Goal: Information Seeking & Learning: Compare options

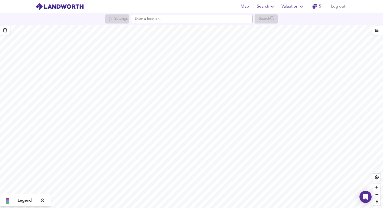
click at [299, 7] on icon "button" at bounding box center [301, 7] width 6 height 6
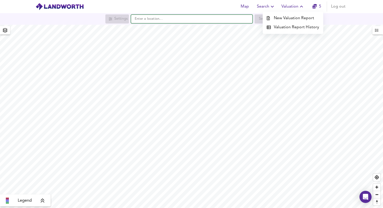
click at [151, 22] on input "text" at bounding box center [191, 19] width 121 height 9
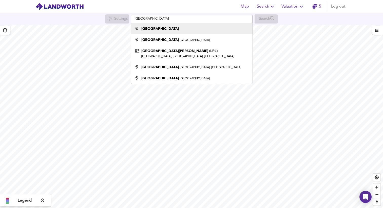
click at [147, 29] on strong "[GEOGRAPHIC_DATA]" at bounding box center [159, 29] width 37 height 4
type input "[GEOGRAPHIC_DATA]"
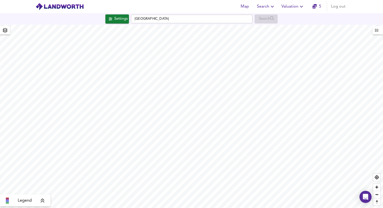
checkbox input "false"
checkbox input "true"
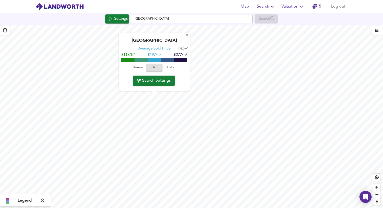
click at [162, 78] on span "Search Settings" at bounding box center [154, 80] width 34 height 7
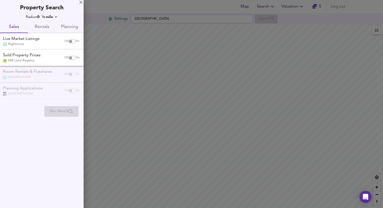
click at [191, 102] on div at bounding box center [191, 104] width 383 height 208
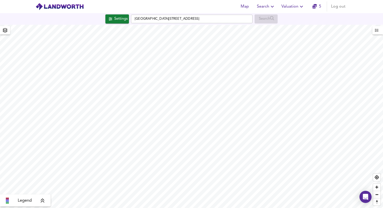
type input "7733"
click at [110, 22] on button "Settings" at bounding box center [117, 18] width 24 height 9
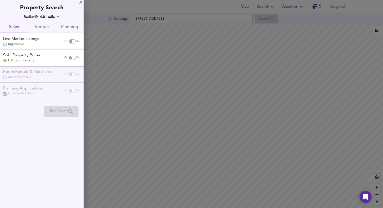
click at [71, 41] on input "checkbox" at bounding box center [71, 41] width 12 height 4
checkbox input "true"
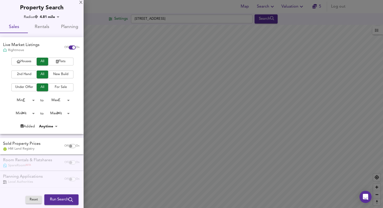
click at [22, 61] on span "Houses" at bounding box center [24, 62] width 20 height 6
click at [28, 74] on span "2nd Hand" at bounding box center [24, 75] width 20 height 6
click at [65, 102] on body "Map Search Valuation 5 Log out Settings [STREET_ADDRESS] Search Legend UK Avera…" at bounding box center [191, 104] width 383 height 208
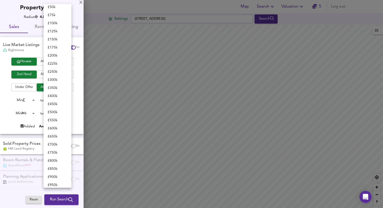
scroll to position [8, 0]
click at [58, 58] on li "£ 150k" at bounding box center [58, 59] width 28 height 8
type input "150000"
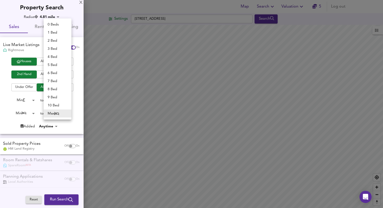
click at [58, 113] on body "Map Search Valuation 5 Log out Settings [STREET_ADDRESS] Search Legend UK Avera…" at bounding box center [191, 104] width 383 height 208
click at [57, 42] on li "2 Bed" at bounding box center [58, 41] width 28 height 8
type input "2"
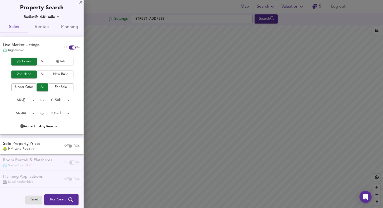
click at [32, 118] on div "Houses All Flats 2nd Hand All New Build Under Offer All For Sale Min 0 to £ 150…" at bounding box center [41, 96] width 83 height 76
click at [32, 116] on body "Map Search Valuation 5 Log out Settings [STREET_ADDRESS] Search Legend UK Avera…" at bounding box center [191, 104] width 383 height 208
click at [24, 128] on li "2 Bed" at bounding box center [22, 130] width 28 height 8
type input "2"
click at [62, 198] on span "Run Search" at bounding box center [61, 200] width 23 height 7
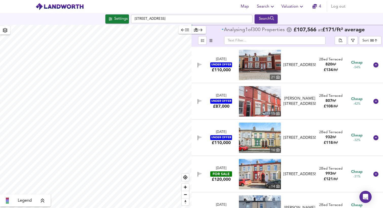
click at [362, 39] on body "Map Search Valuation 4 Log out Settings [GEOGRAPHIC_DATA] Search Legend Analysi…" at bounding box center [191, 104] width 383 height 208
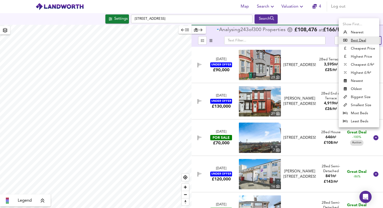
click at [335, 30] on div at bounding box center [191, 104] width 383 height 208
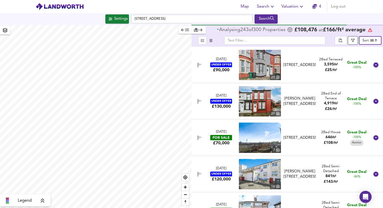
click at [351, 40] on icon "button" at bounding box center [353, 41] width 4 height 4
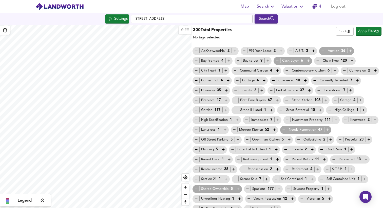
click at [186, 30] on icon "button" at bounding box center [187, 30] width 4 height 4
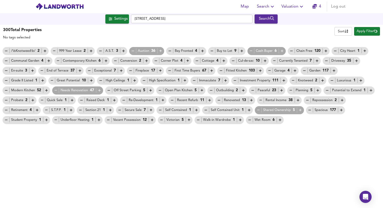
click at [25, 33] on h3 "300 Total Properties" at bounding box center [22, 30] width 39 height 6
click at [363, 31] on span "Apply Filter" at bounding box center [366, 32] width 21 height 6
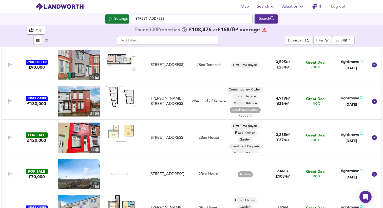
click at [36, 28] on div "Map" at bounding box center [38, 31] width 7 height 6
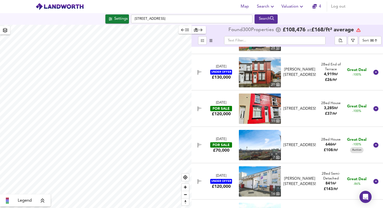
scroll to position [30, 0]
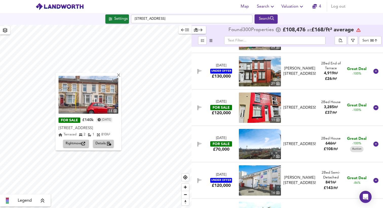
click at [89, 104] on img at bounding box center [88, 95] width 60 height 38
click at [111, 141] on span "Details" at bounding box center [103, 144] width 16 height 6
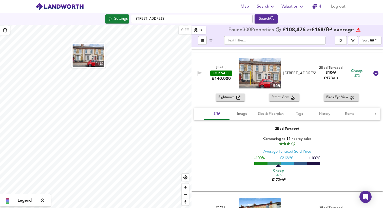
scroll to position [911, 0]
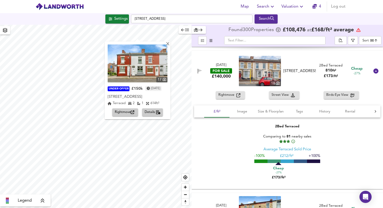
drag, startPoint x: 107, startPoint y: 43, endPoint x: 135, endPoint y: 82, distance: 48.0
click at [135, 82] on div "17 UNDER OFFER £150k [DATE] [GEOGRAPHIC_DATA][STREET_ADDRESS] 2 1 614 ft² Right…" at bounding box center [137, 80] width 66 height 78
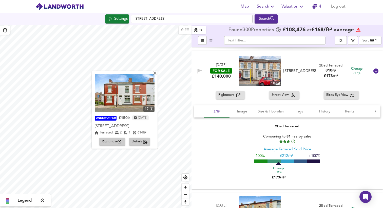
click at [103, 117] on div "X 17 UNDER OFFER £150k [DATE] [GEOGRAPHIC_DATA][STREET_ADDRESS] 2 1 614 ft² Rig…" at bounding box center [95, 116] width 191 height 183
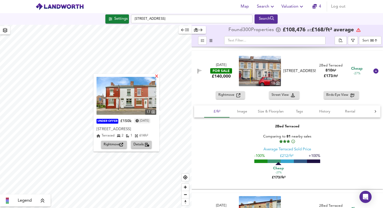
click at [157, 74] on div "X" at bounding box center [156, 76] width 4 height 5
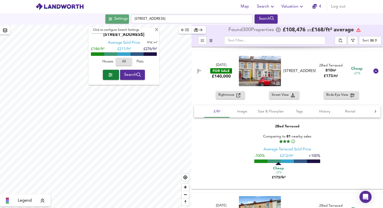
drag, startPoint x: 123, startPoint y: 23, endPoint x: 130, endPoint y: 26, distance: 7.6
click at [123, 23] on button "Settings" at bounding box center [117, 18] width 24 height 9
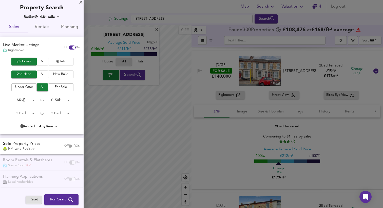
click at [48, 128] on body "Map Search Valuation 4 Log out Settings Halsnead Close, L15 8GA Search [GEOGRAP…" at bounding box center [191, 104] width 383 height 208
click at [56, 119] on div at bounding box center [191, 104] width 383 height 208
click at [56, 86] on span "For Sale" at bounding box center [61, 87] width 20 height 6
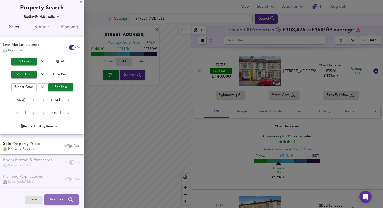
click at [62, 197] on span "Run Search" at bounding box center [61, 200] width 23 height 7
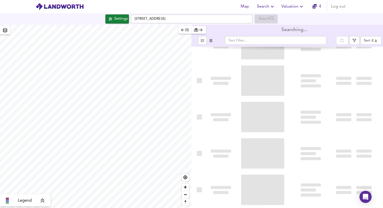
type input "bestdeal"
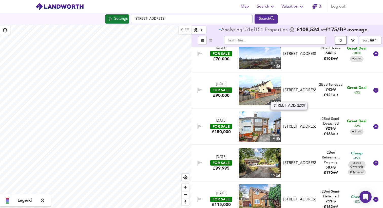
scroll to position [47, 0]
click at [349, 41] on button "button" at bounding box center [352, 40] width 10 height 9
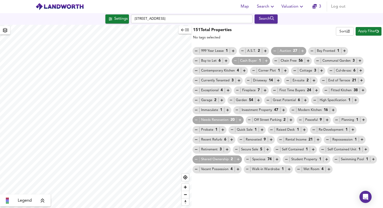
click at [274, 52] on icon "button" at bounding box center [274, 51] width 4 height 4
click at [371, 31] on span "Apply Filter" at bounding box center [368, 32] width 21 height 6
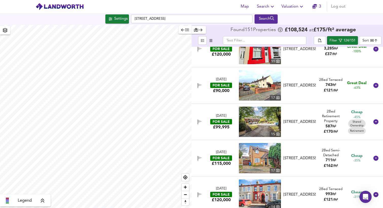
scroll to position [27, 0]
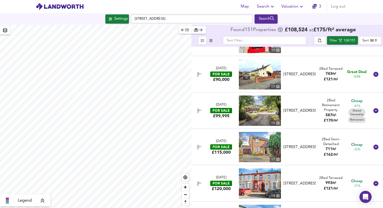
click at [276, 71] on img at bounding box center [260, 74] width 42 height 30
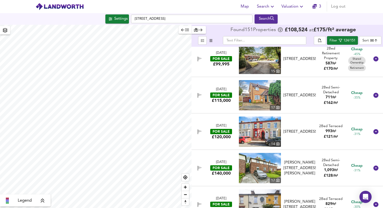
scroll to position [94, 0]
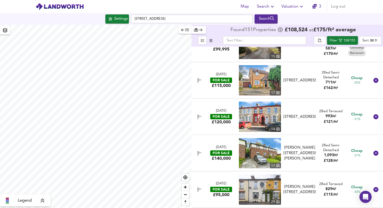
click at [223, 108] on div "[DATE] FOR SALE £120,000 [STREET_ADDRESS][GEOGRAPHIC_DATA][STREET_ADDRESS] 2 Be…" at bounding box center [280, 117] width 177 height 30
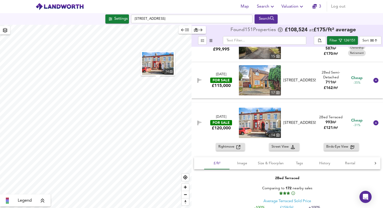
click at [269, 121] on img at bounding box center [260, 123] width 42 height 30
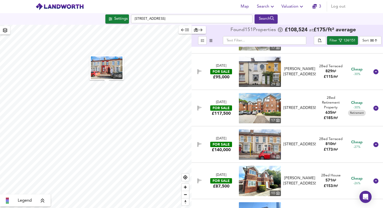
scroll to position [322, 0]
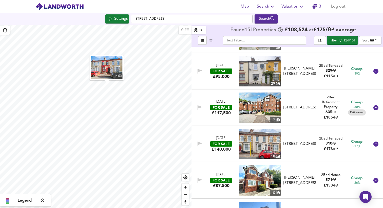
click at [290, 70] on div "[PERSON_NAME][STREET_ADDRESS]" at bounding box center [299, 71] width 32 height 11
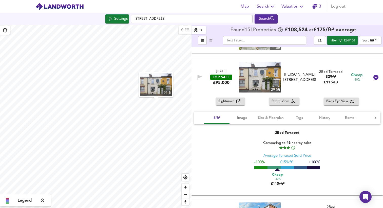
click at [261, 83] on img at bounding box center [260, 77] width 42 height 30
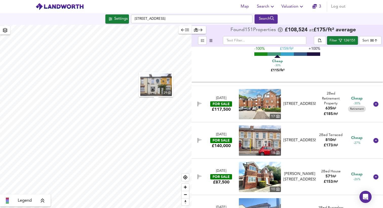
scroll to position [317, 0]
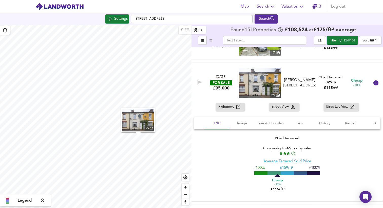
click at [245, 79] on img at bounding box center [260, 83] width 42 height 30
click at [230, 108] on span "Rightmove" at bounding box center [227, 107] width 18 height 6
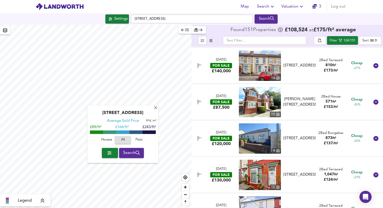
scroll to position [512, 0]
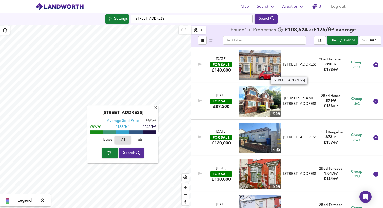
click at [299, 66] on div "[STREET_ADDRESS]" at bounding box center [299, 64] width 32 height 5
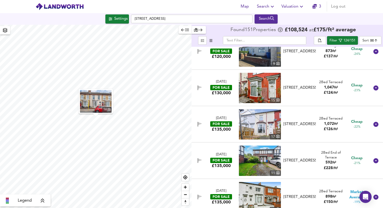
scroll to position [707, 0]
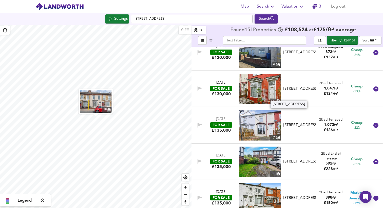
click at [290, 86] on div "[STREET_ADDRESS]" at bounding box center [299, 88] width 32 height 5
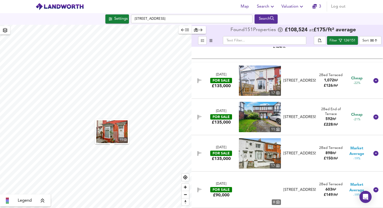
scroll to position [865, 0]
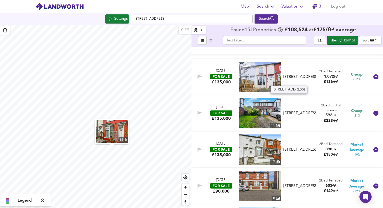
click at [293, 80] on div "[STREET_ADDRESS]" at bounding box center [299, 76] width 32 height 5
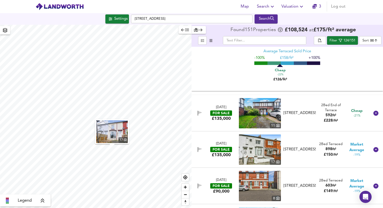
scroll to position [1011, 0]
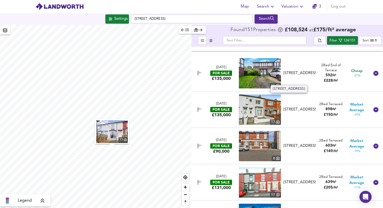
click at [295, 73] on div "[STREET_ADDRESS]" at bounding box center [299, 73] width 32 height 5
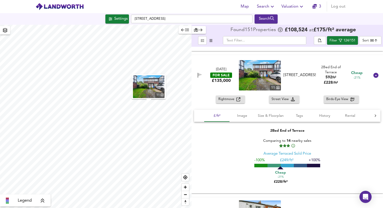
click at [259, 82] on img at bounding box center [260, 75] width 42 height 30
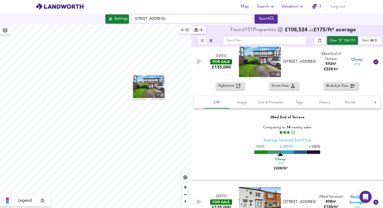
scroll to position [1007, 0]
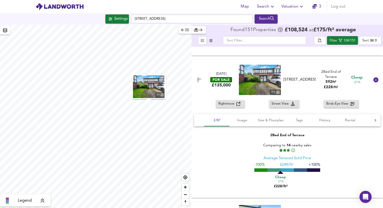
click at [376, 82] on div at bounding box center [375, 80] width 12 height 12
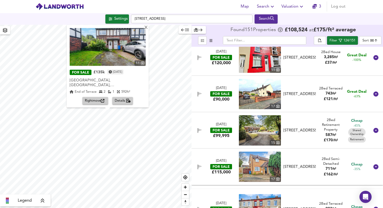
scroll to position [19, 0]
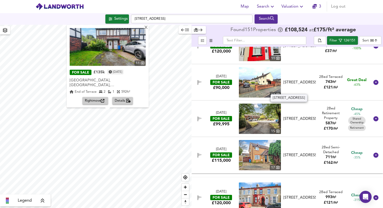
click at [298, 85] on div "[STREET_ADDRESS]" at bounding box center [299, 82] width 32 height 5
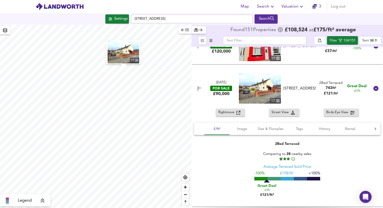
click at [240, 79] on img at bounding box center [260, 88] width 42 height 30
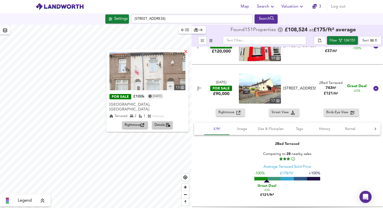
click at [183, 53] on div "X" at bounding box center [185, 52] width 4 height 5
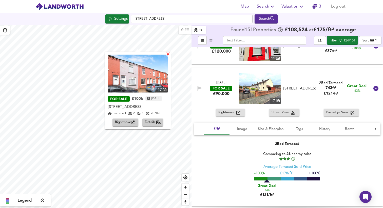
click at [170, 54] on div "X" at bounding box center [168, 54] width 4 height 5
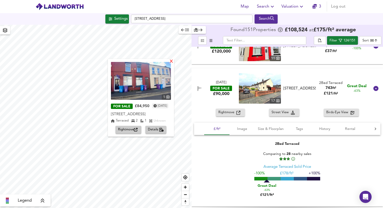
click at [171, 61] on div "X" at bounding box center [171, 61] width 4 height 5
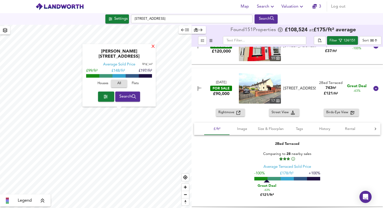
click at [151, 49] on div "X" at bounding box center [153, 47] width 4 height 5
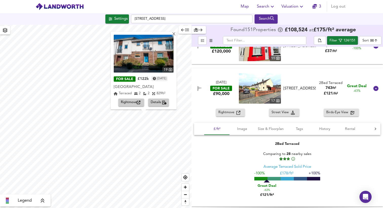
click at [152, 103] on span "Details" at bounding box center [159, 103] width 16 height 6
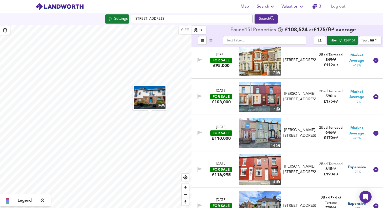
scroll to position [1934, 0]
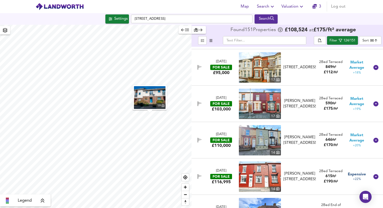
click at [266, 68] on img at bounding box center [260, 67] width 42 height 30
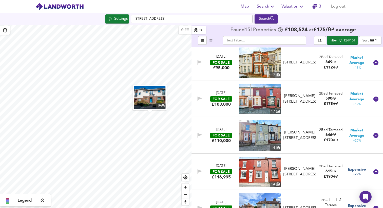
scroll to position [1935, 0]
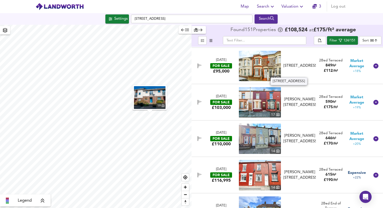
click at [294, 69] on div "[STREET_ADDRESS]" at bounding box center [299, 65] width 32 height 5
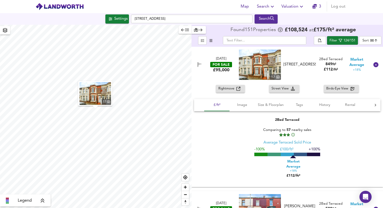
scroll to position [1948, 0]
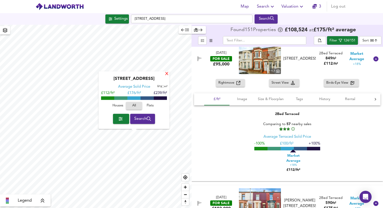
click at [167, 73] on div "X" at bounding box center [166, 74] width 4 height 5
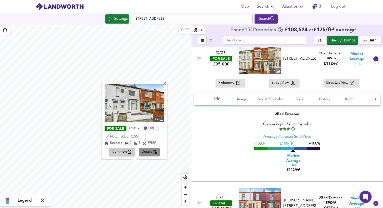
click at [149, 153] on span "Details" at bounding box center [149, 153] width 16 height 6
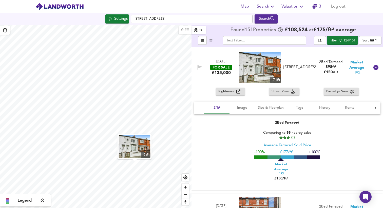
scroll to position [1166, 0]
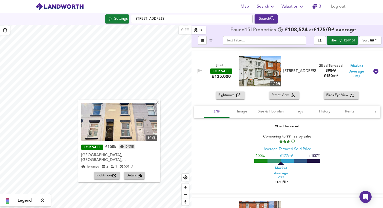
click at [140, 173] on span "Details" at bounding box center [134, 176] width 16 height 6
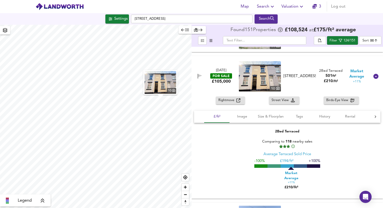
scroll to position [1832, 0]
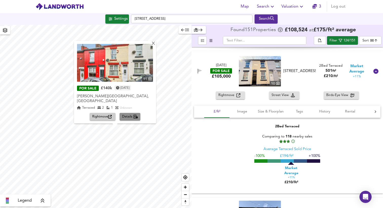
click at [133, 114] on button "Details" at bounding box center [129, 117] width 21 height 8
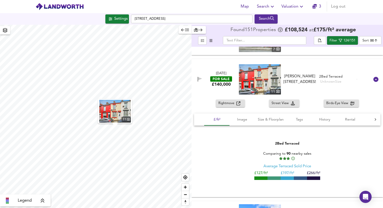
scroll to position [4100, 0]
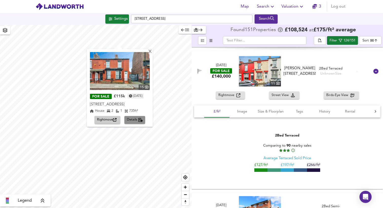
click at [132, 119] on span "Details" at bounding box center [135, 120] width 16 height 6
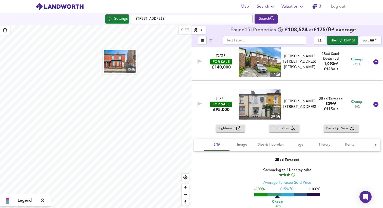
scroll to position [417, 0]
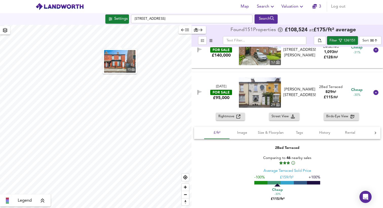
click at [289, 88] on div "[PERSON_NAME][STREET_ADDRESS]" at bounding box center [299, 92] width 32 height 11
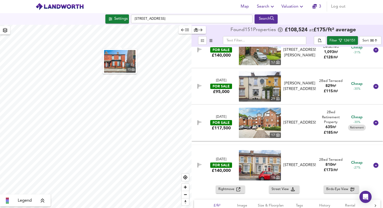
click at [289, 88] on div "[PERSON_NAME][STREET_ADDRESS]" at bounding box center [299, 86] width 32 height 11
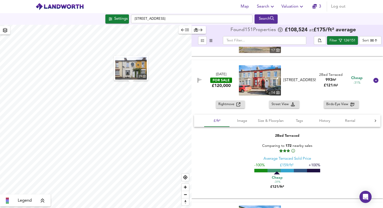
scroll to position [248, 0]
